Goal: Find specific page/section: Find specific page/section

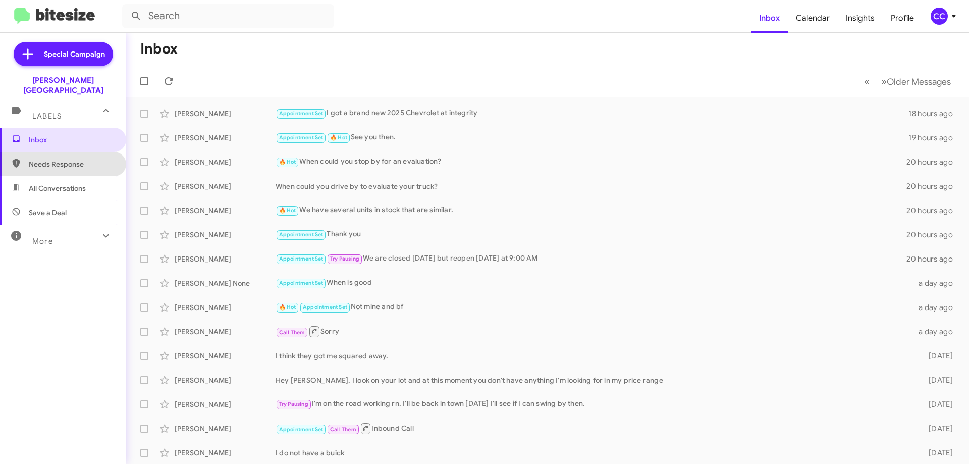
click at [68, 159] on span "Needs Response" at bounding box center [72, 164] width 86 height 10
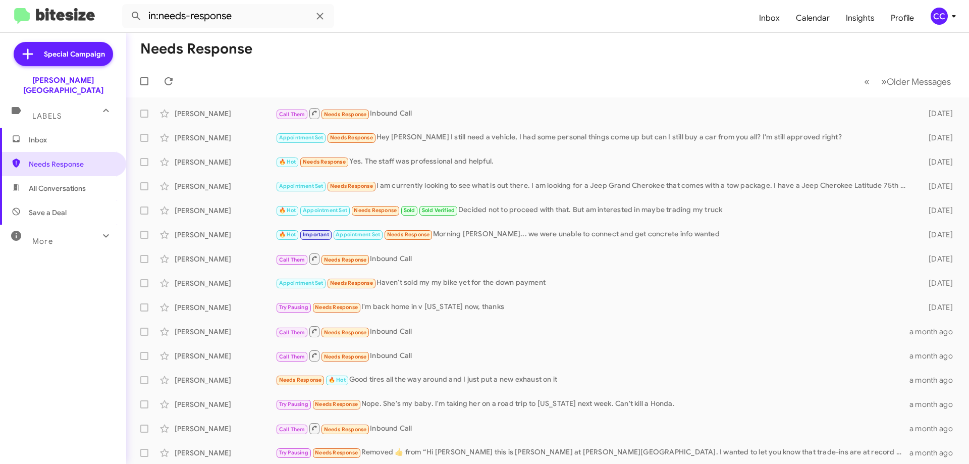
click at [66, 183] on span "All Conversations" at bounding box center [57, 188] width 57 height 10
type input "in:all-conversations"
